Goal: Task Accomplishment & Management: Manage account settings

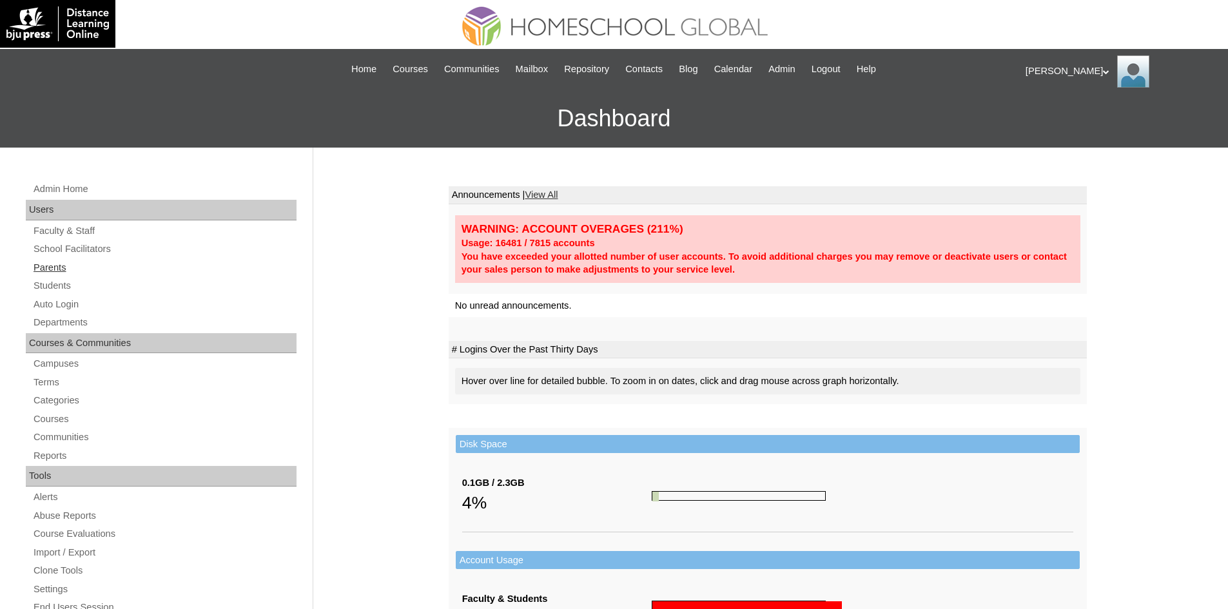
click at [66, 275] on link "Parents" at bounding box center [164, 268] width 264 height 16
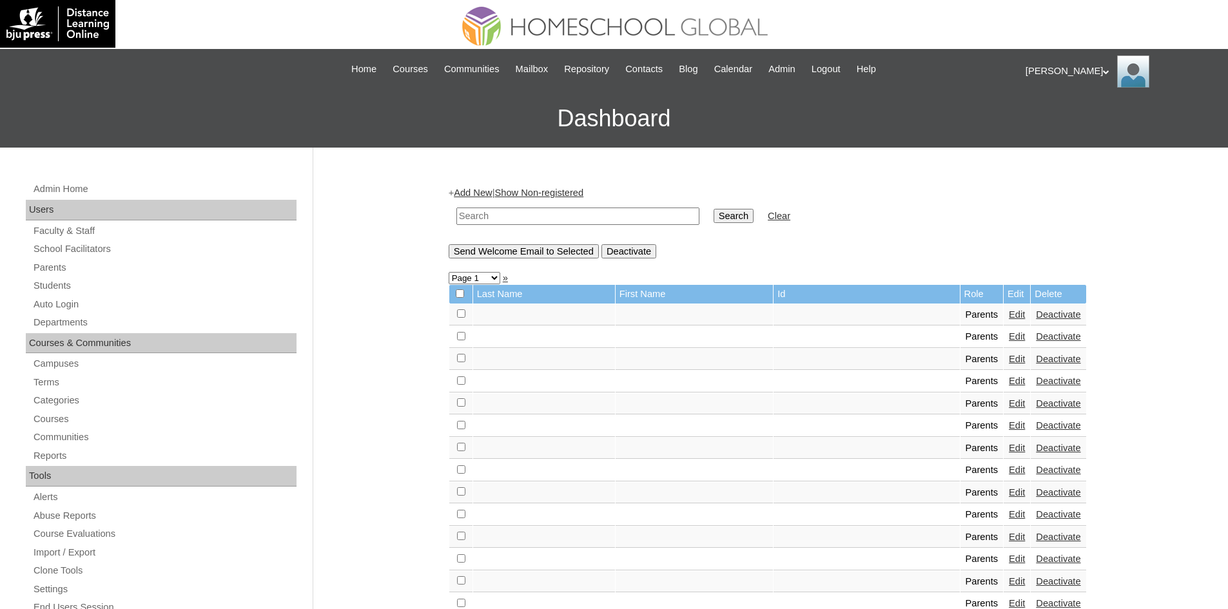
click at [67, 284] on link "Students" at bounding box center [164, 286] width 264 height 16
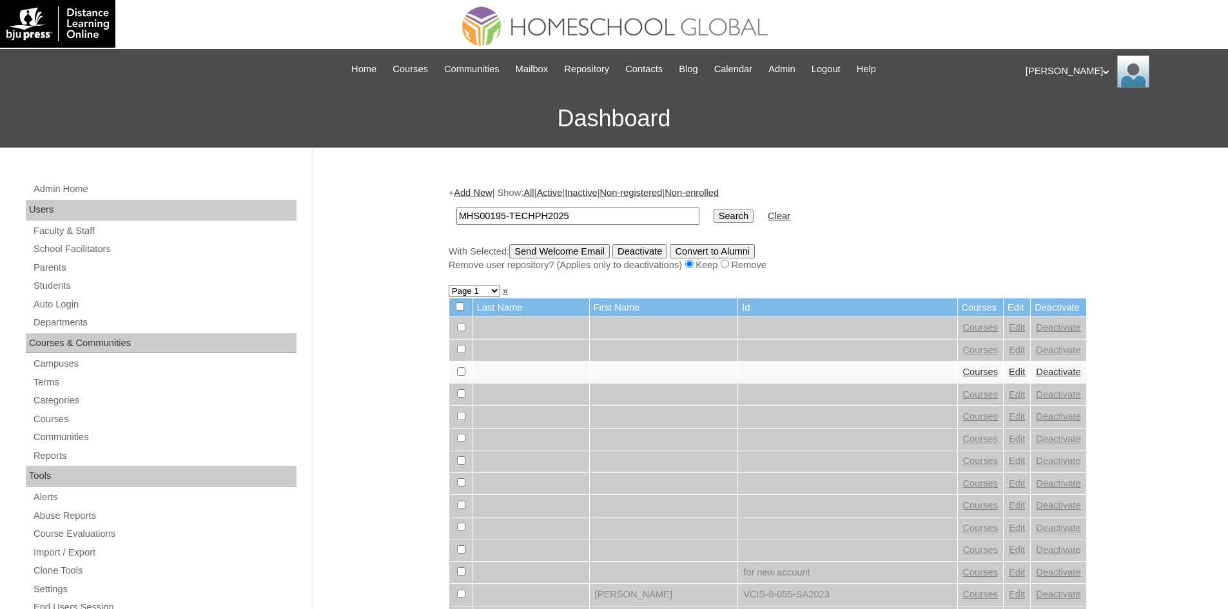
type input "MHS00195-TECHPH2025"
click at [713, 213] on input "Search" at bounding box center [733, 216] width 40 height 14
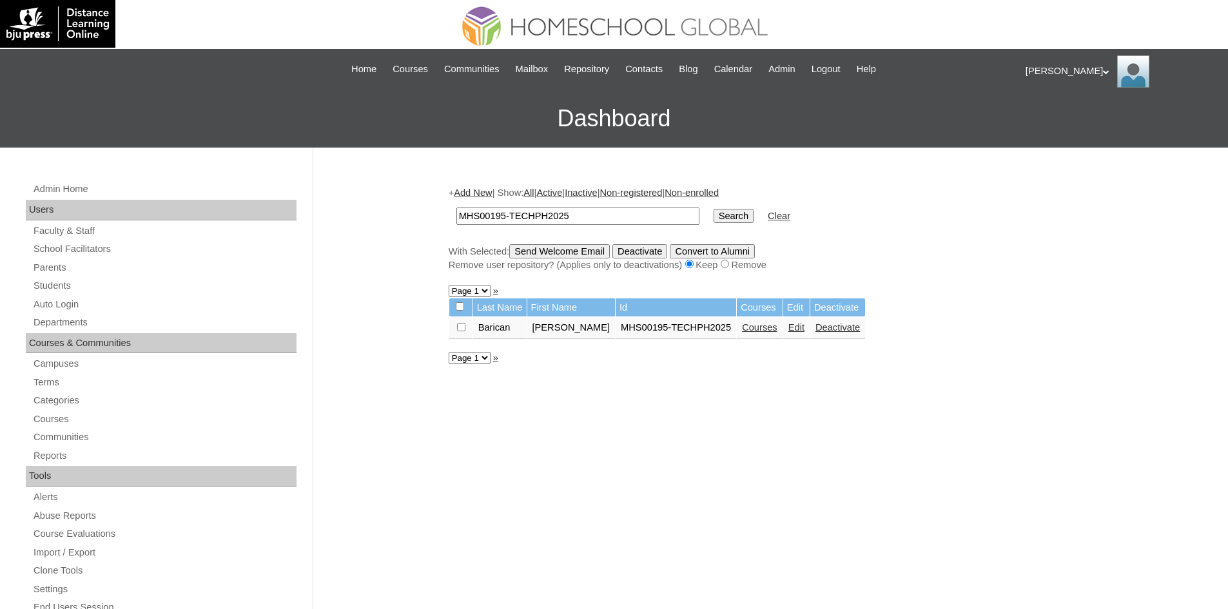
click at [788, 329] on link "Edit" at bounding box center [796, 327] width 16 height 10
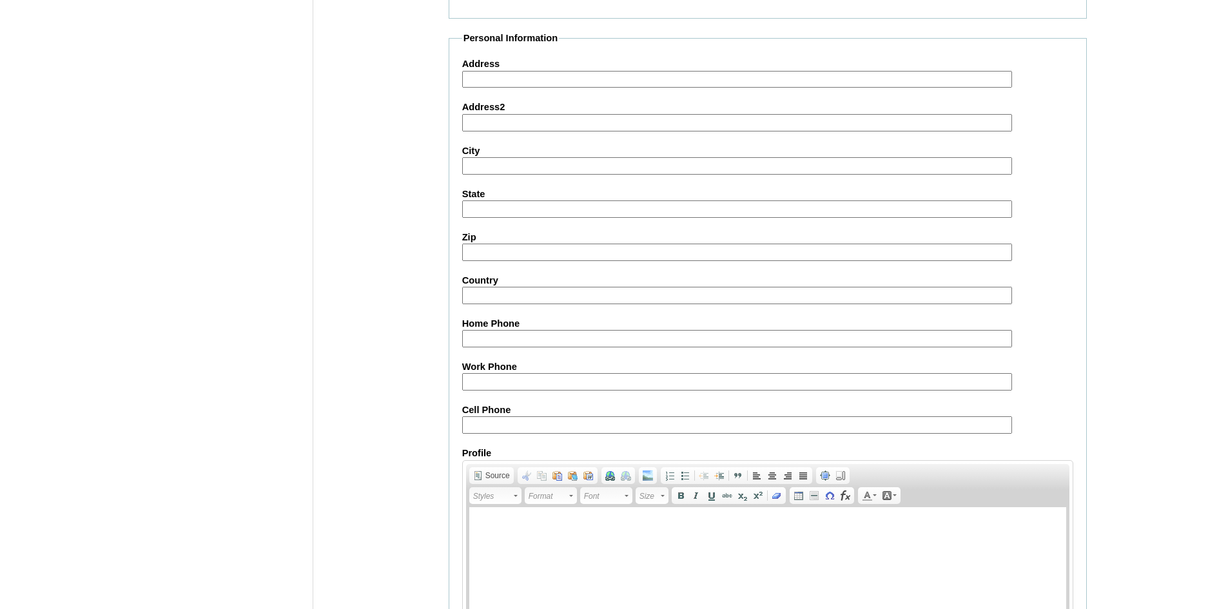
scroll to position [1355, 0]
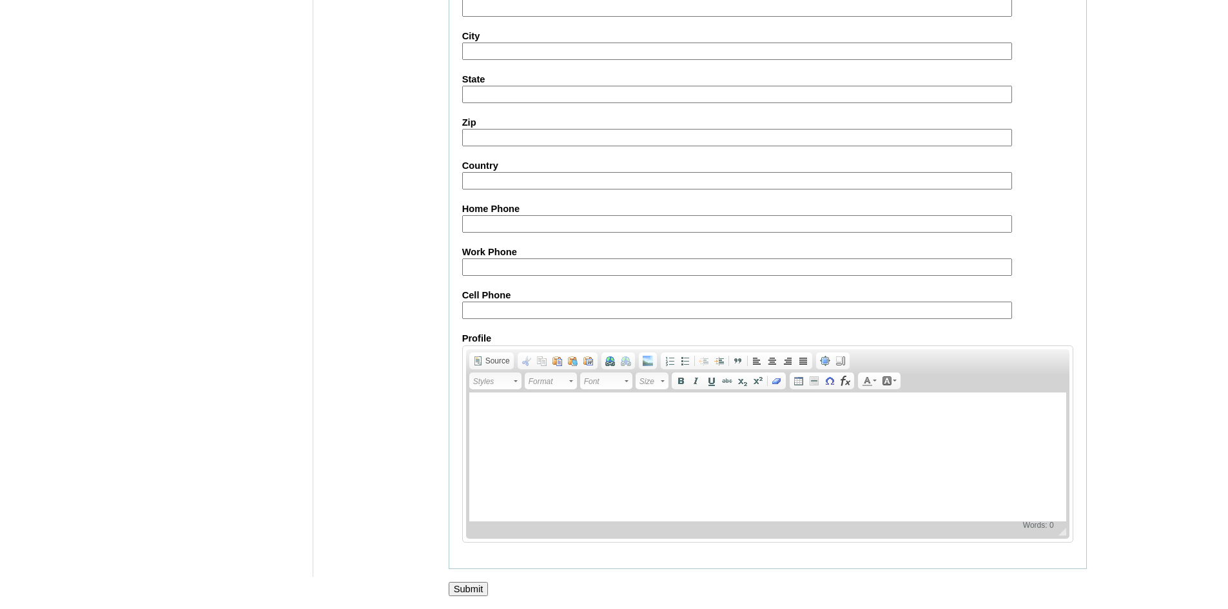
click at [467, 597] on div at bounding box center [614, 603] width 1228 height 14
click at [471, 593] on input "Submit" at bounding box center [469, 589] width 40 height 14
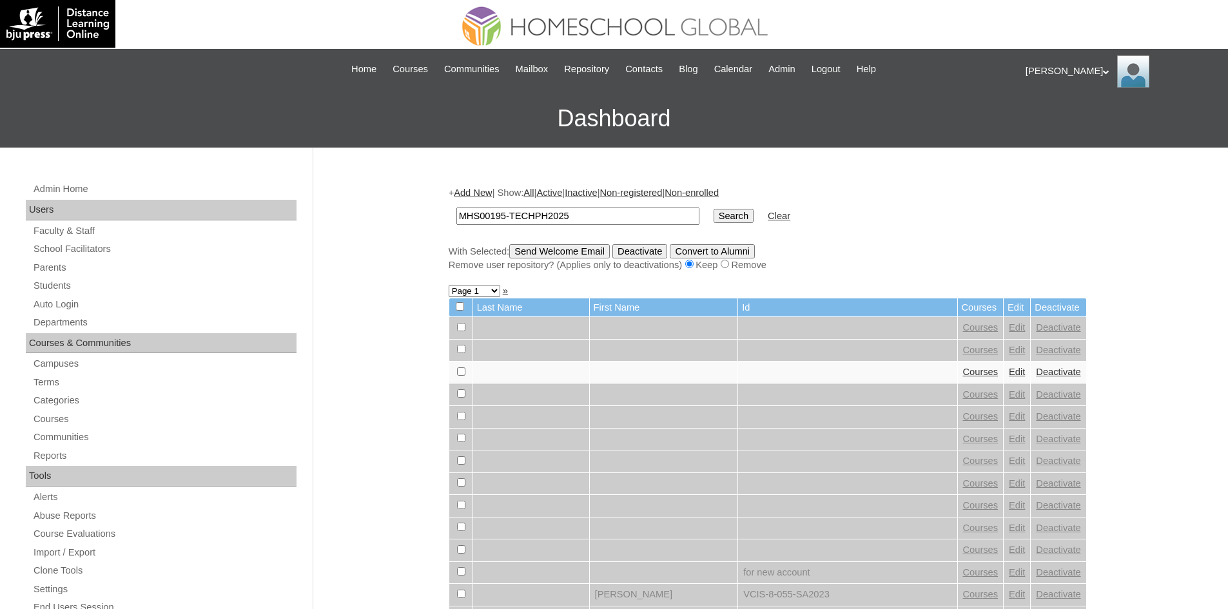
type input "MHS00195-TECHPH2025"
click at [713, 215] on input "Search" at bounding box center [733, 216] width 40 height 14
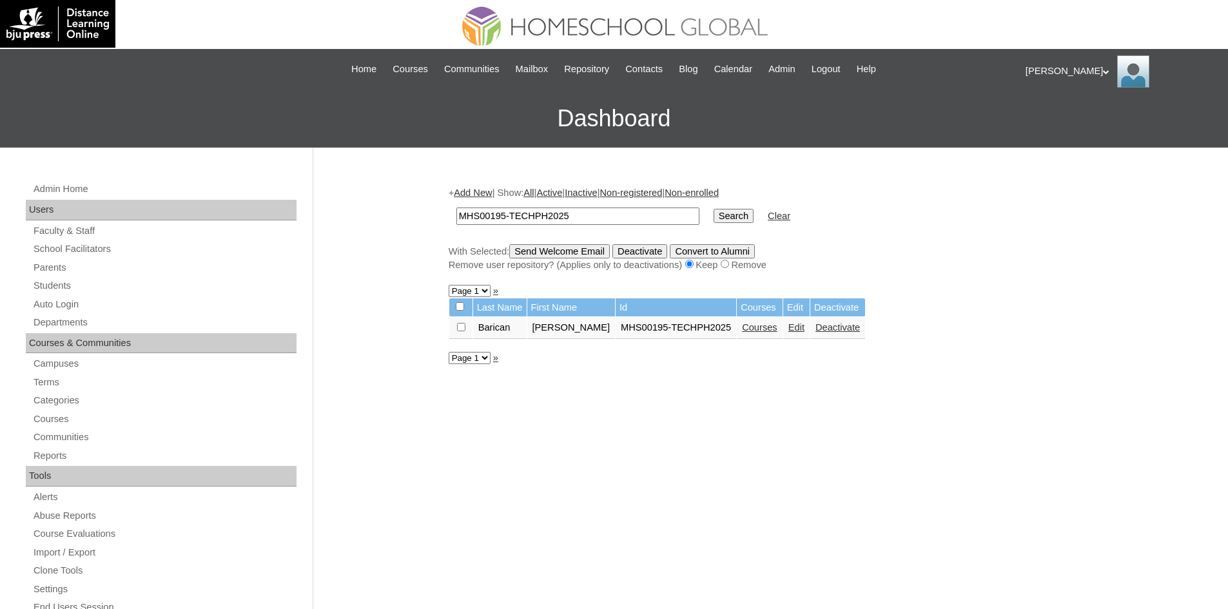
click at [742, 329] on link "Courses" at bounding box center [759, 327] width 35 height 10
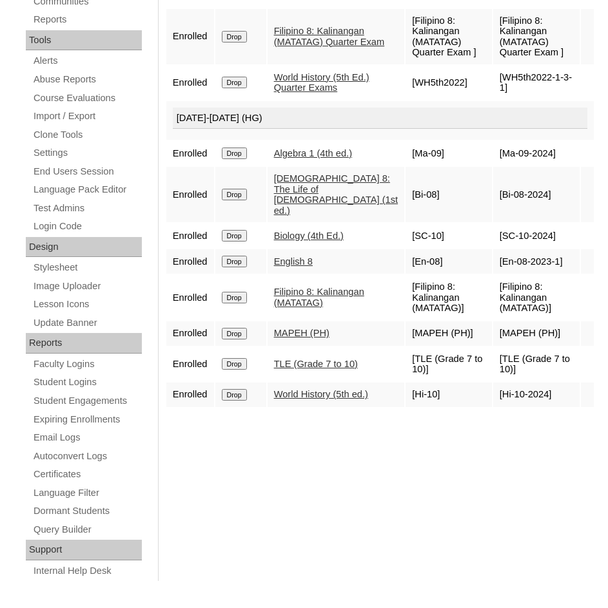
scroll to position [258, 0]
